Goal: Transaction & Acquisition: Purchase product/service

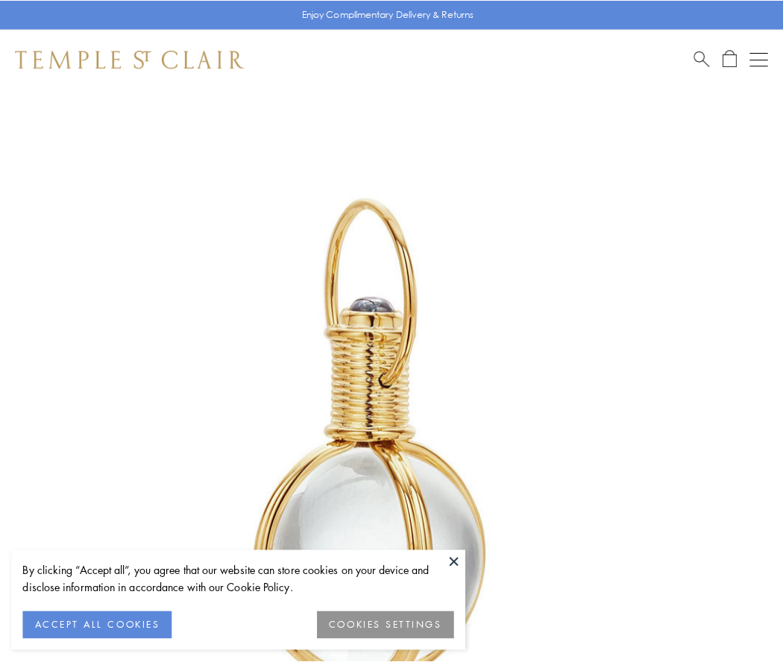
scroll to position [389, 0]
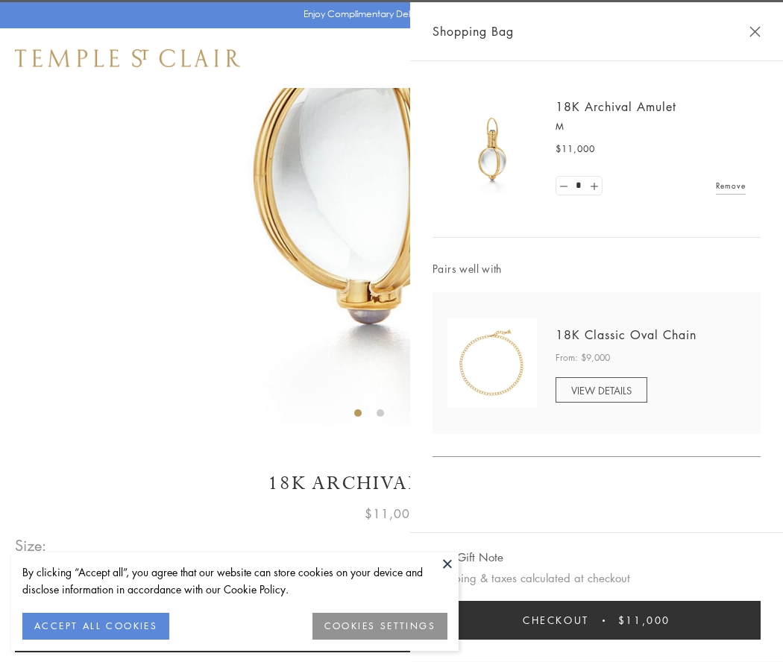
click at [597, 621] on button "Checkout $11,000" at bounding box center [597, 620] width 328 height 39
